Goal: Information Seeking & Learning: Learn about a topic

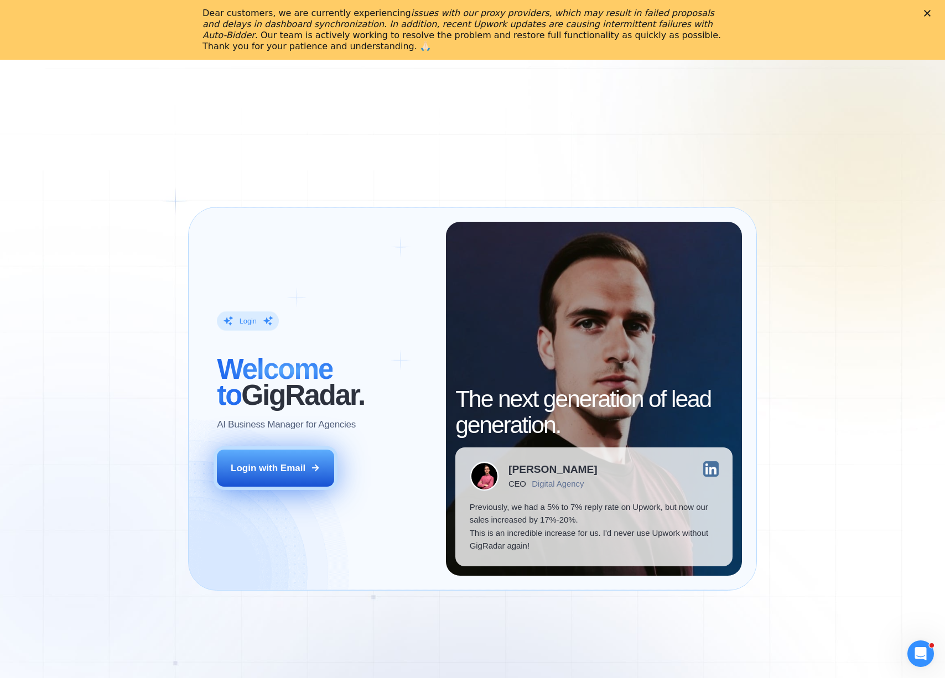
click at [281, 461] on button "Login with Email" at bounding box center [275, 468] width 117 height 36
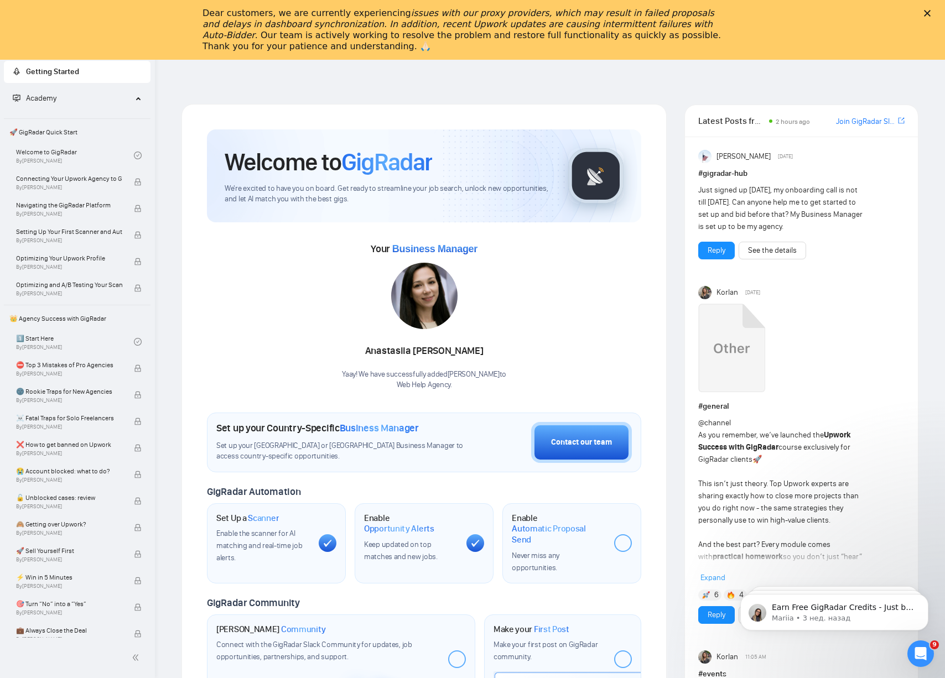
click at [930, 14] on div "Закрыть" at bounding box center [928, 13] width 11 height 7
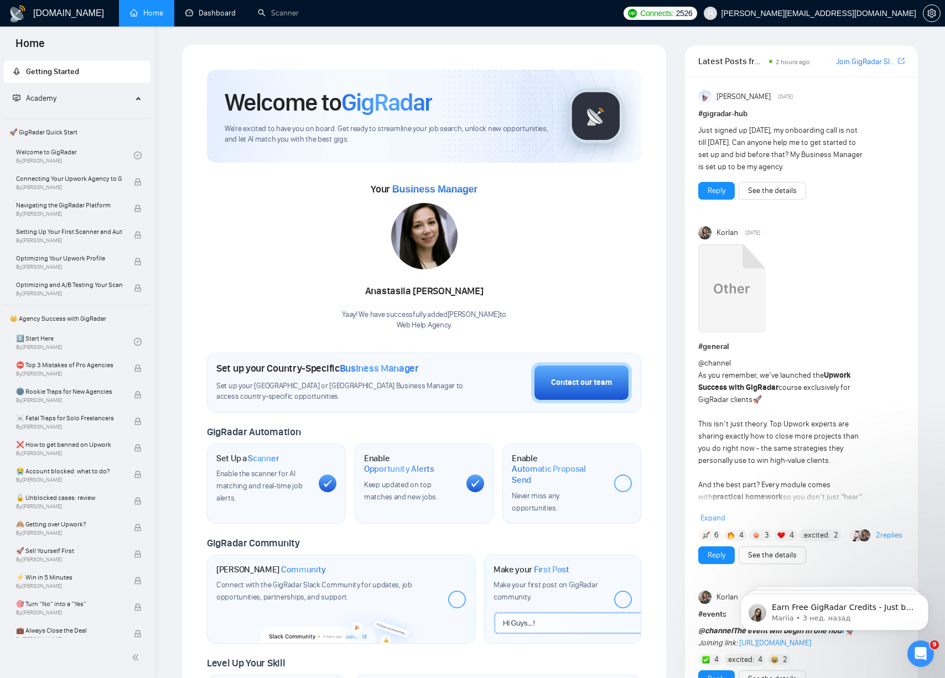
drag, startPoint x: 221, startPoint y: 20, endPoint x: 188, endPoint y: 38, distance: 37.4
click at [221, 18] on link "Dashboard" at bounding box center [210, 12] width 50 height 9
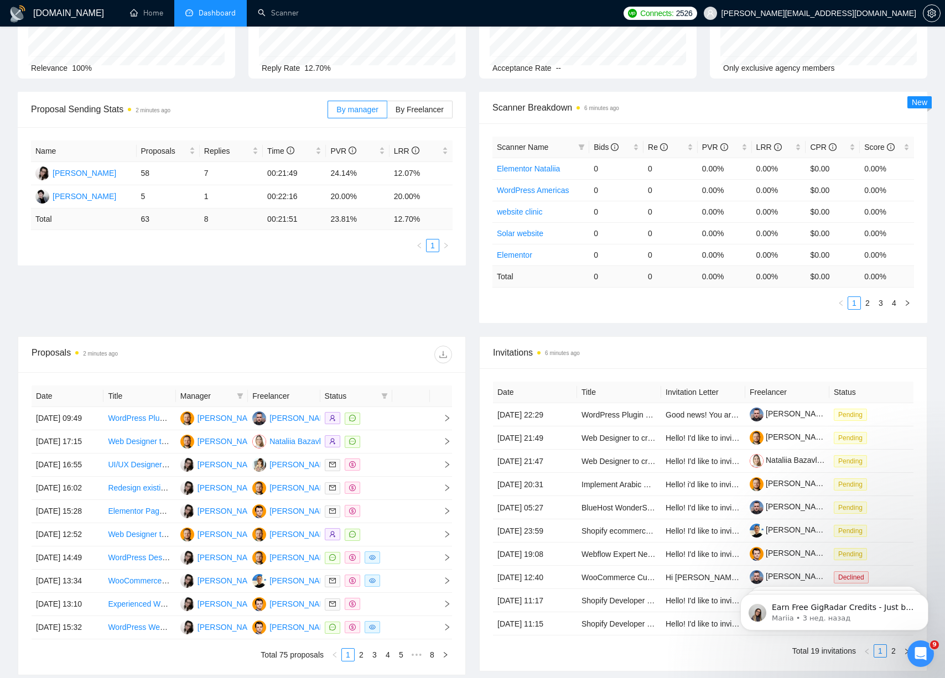
scroll to position [121, 0]
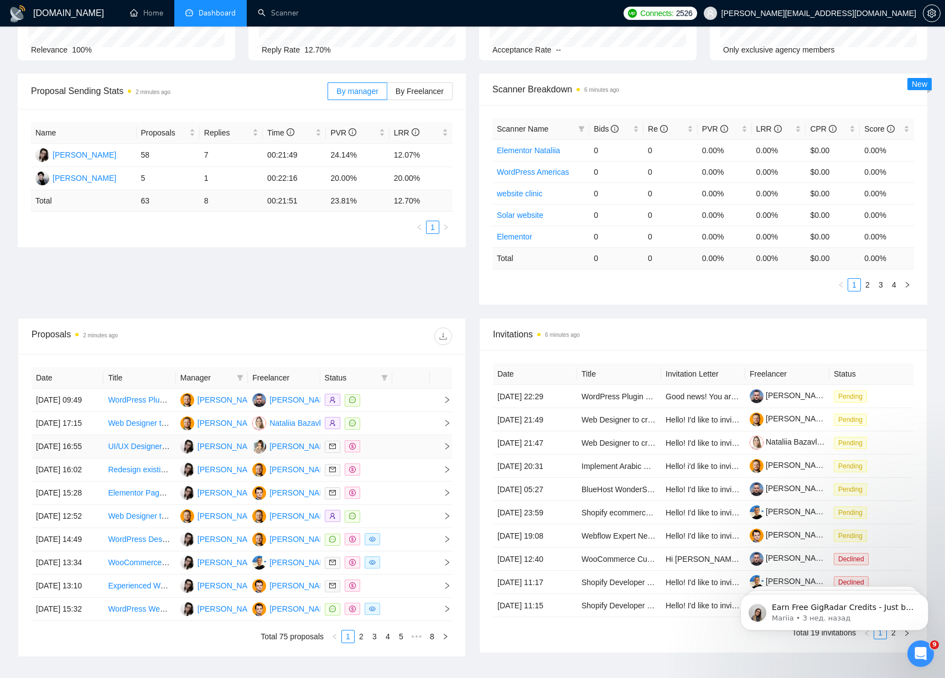
click at [396, 458] on td at bounding box center [411, 446] width 38 height 23
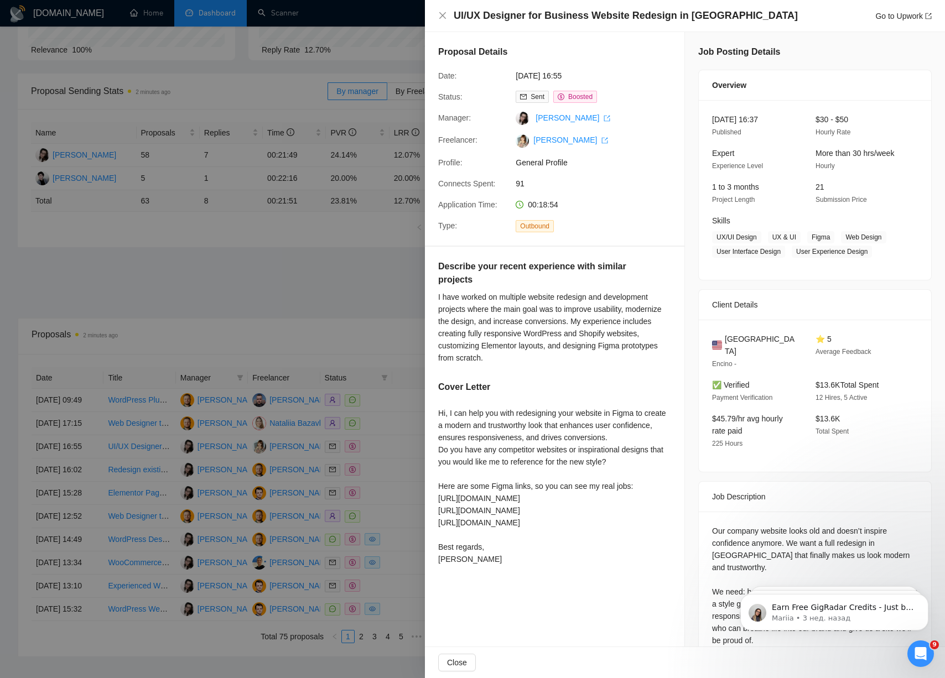
scroll to position [47, 0]
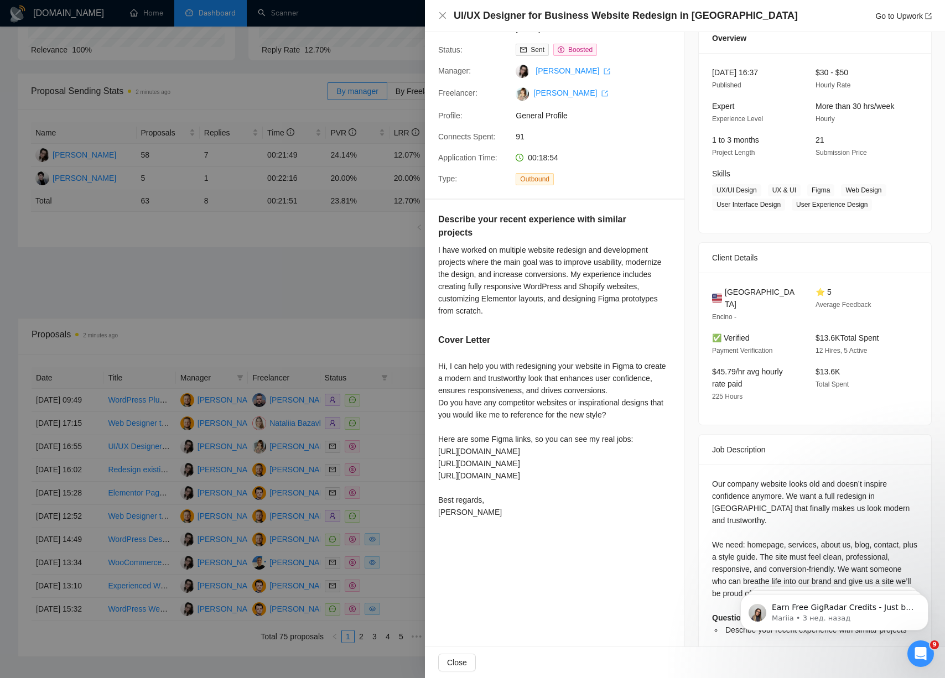
click at [318, 325] on div at bounding box center [472, 339] width 945 height 678
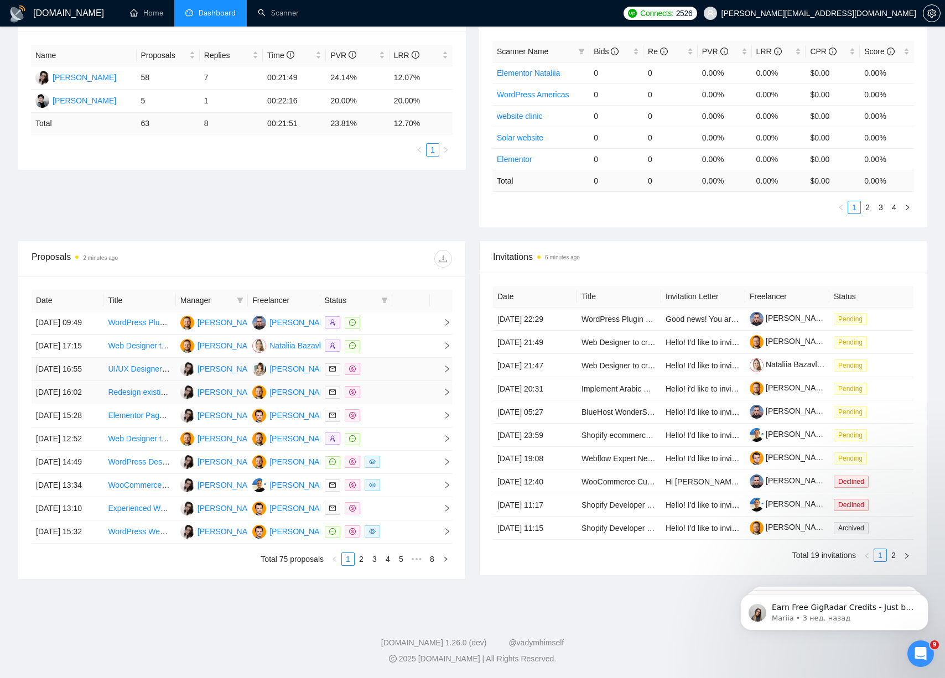
scroll to position [249, 0]
click at [389, 382] on td at bounding box center [356, 392] width 72 height 23
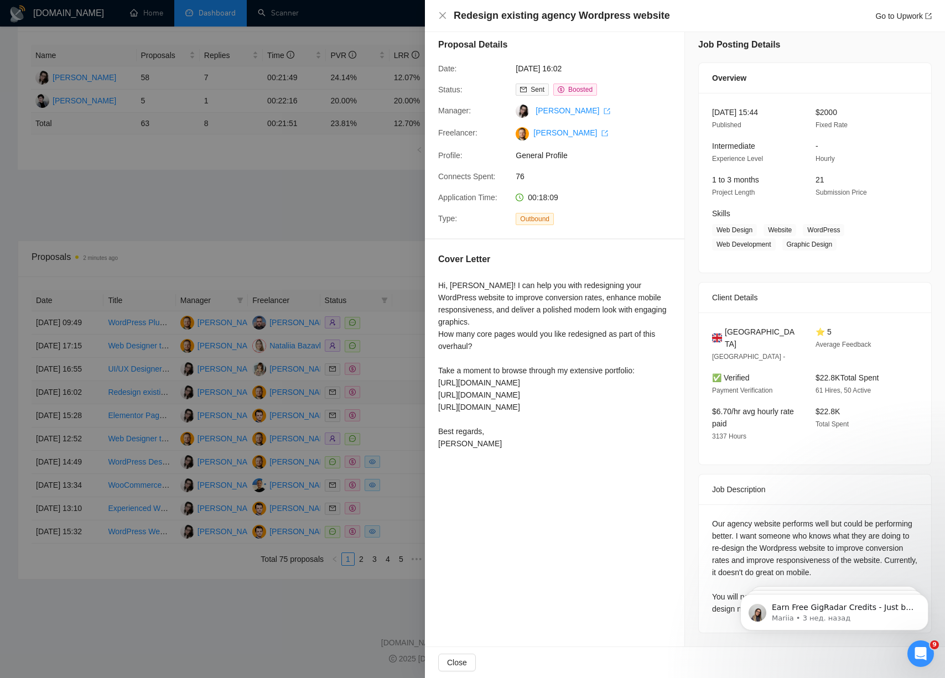
scroll to position [0, 0]
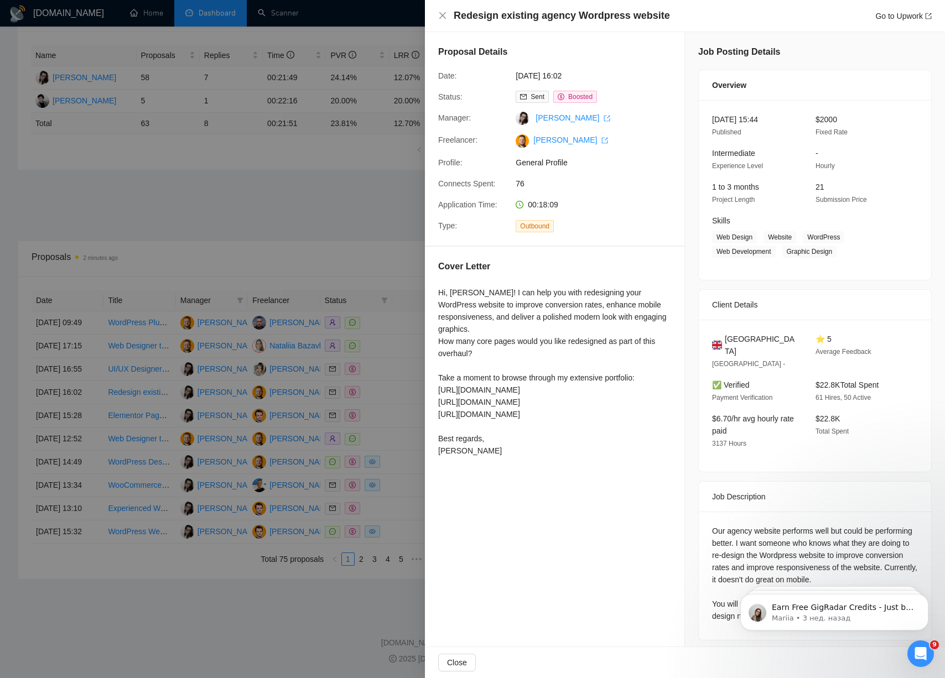
click at [386, 381] on div at bounding box center [472, 339] width 945 height 678
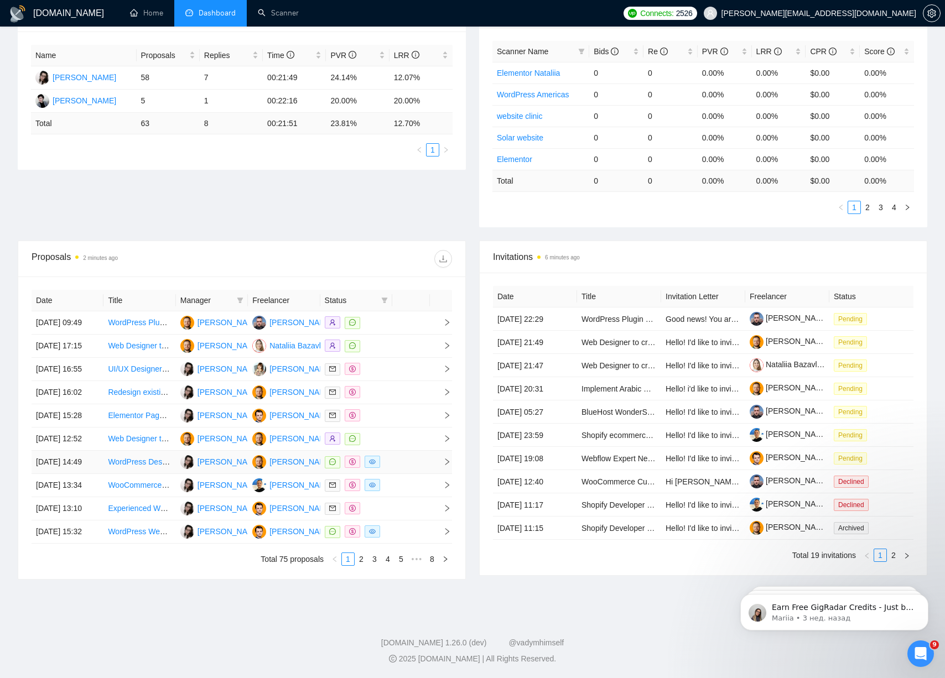
click at [138, 466] on link "WordPress Designer Needed for Custom Website Development" at bounding box center [217, 461] width 218 height 9
